Goal: Task Accomplishment & Management: Manage account settings

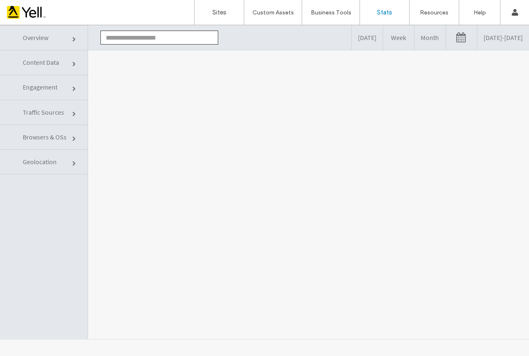
type input "**********"
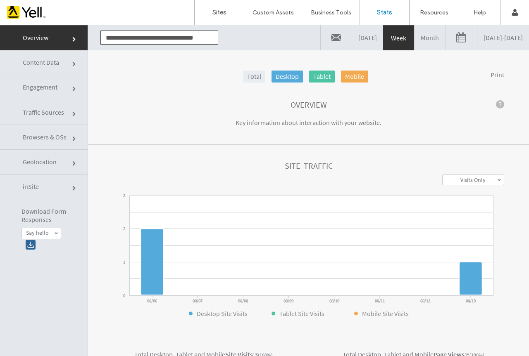
click link
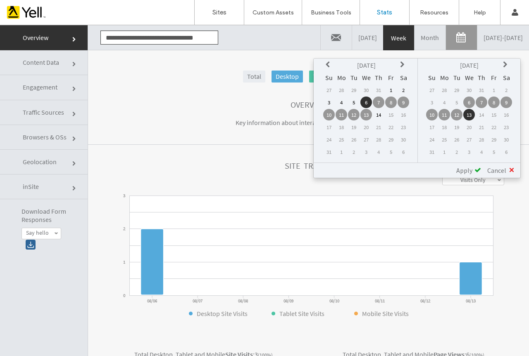
click at [328, 66] on icon at bounding box center [328, 65] width 7 height 7
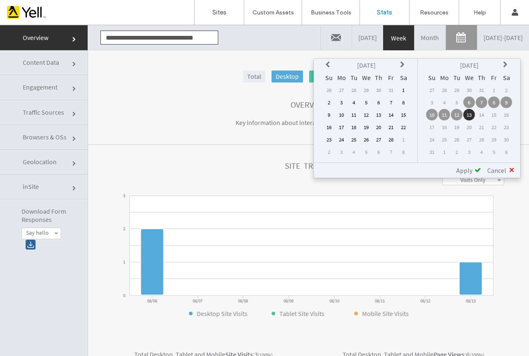
click at [328, 66] on icon at bounding box center [328, 65] width 7 height 7
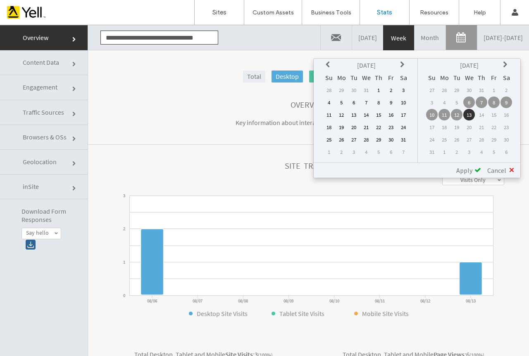
click at [329, 143] on td "25" at bounding box center [329, 140] width 12 height 12
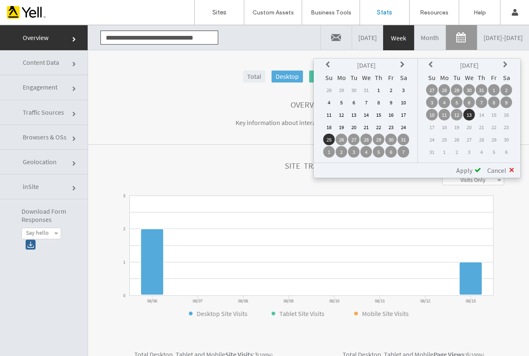
click at [460, 171] on span "Apply" at bounding box center [464, 170] width 16 height 8
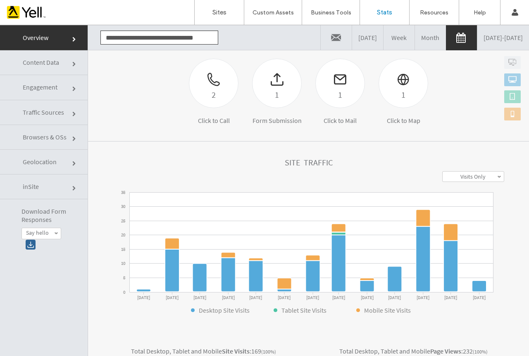
scroll to position [129, 0]
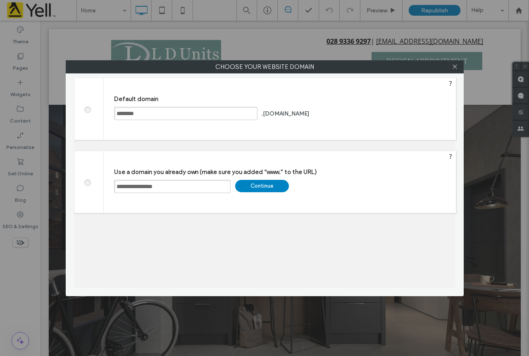
click at [259, 189] on div "Continue" at bounding box center [262, 186] width 54 height 12
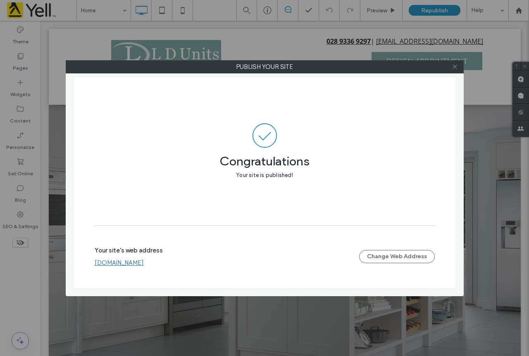
click at [453, 66] on icon at bounding box center [454, 67] width 6 height 6
